Goal: Find specific page/section: Find specific page/section

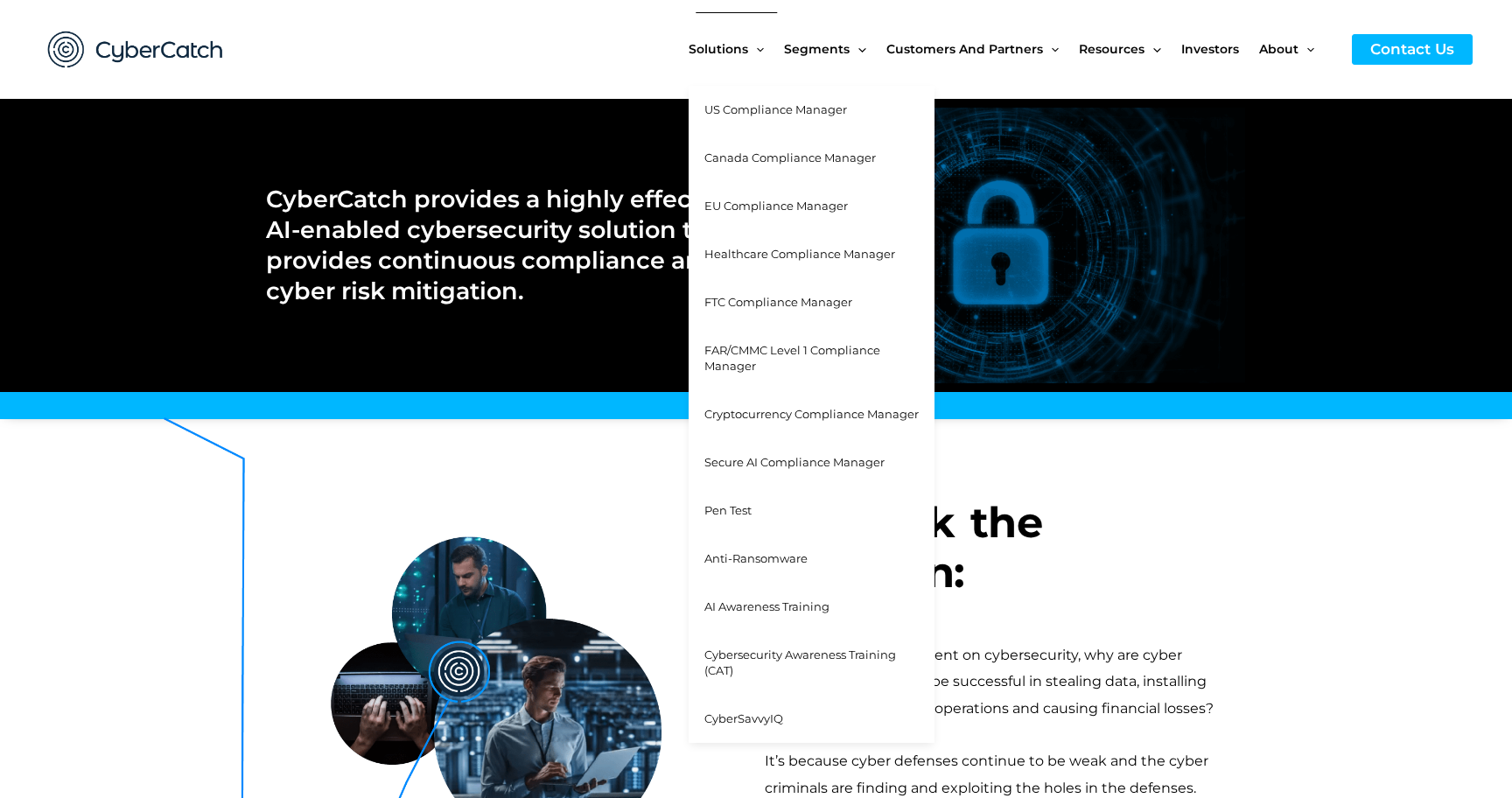
click at [731, 510] on span "Pen Test" at bounding box center [727, 509] width 47 height 14
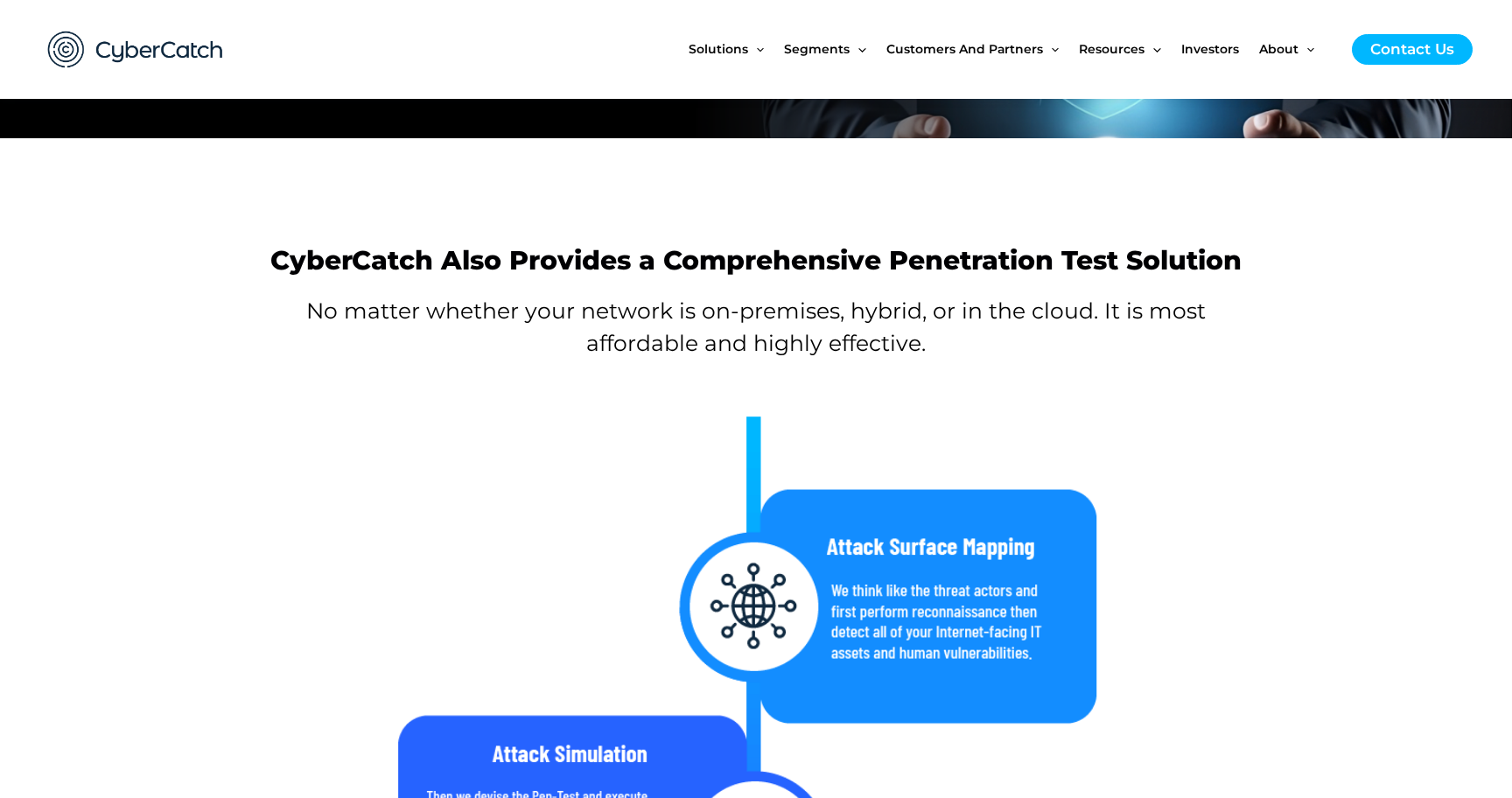
scroll to position [242, 0]
